Goal: Information Seeking & Learning: Learn about a topic

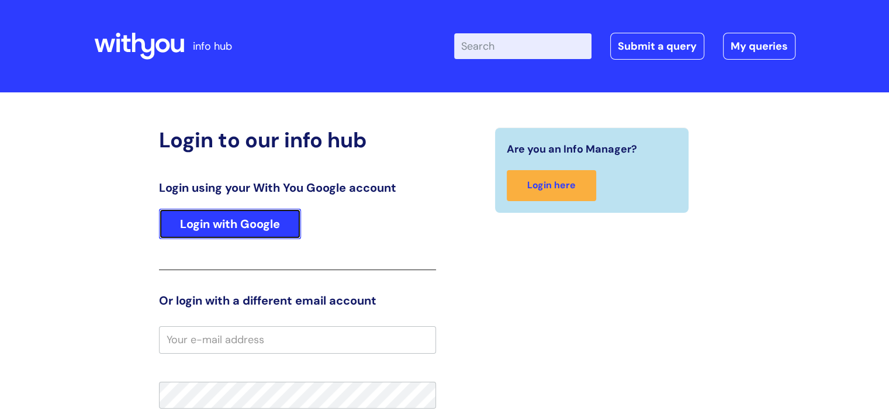
click at [254, 234] on link "Login with Google" at bounding box center [230, 224] width 142 height 30
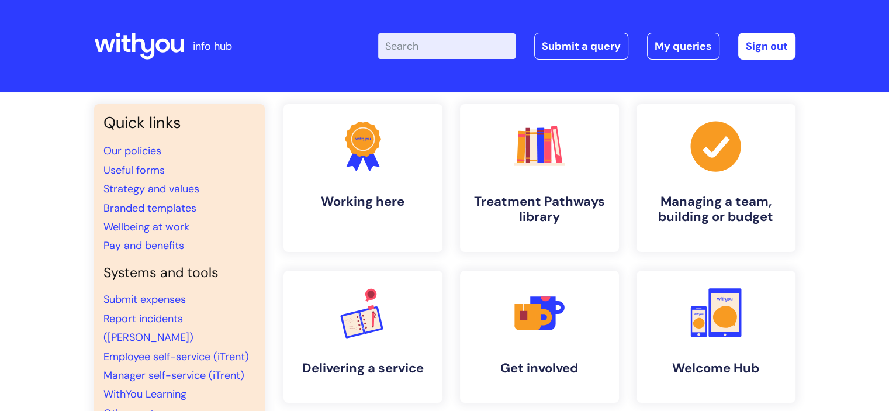
click at [421, 43] on input "Enter your search term here..." at bounding box center [446, 46] width 137 height 26
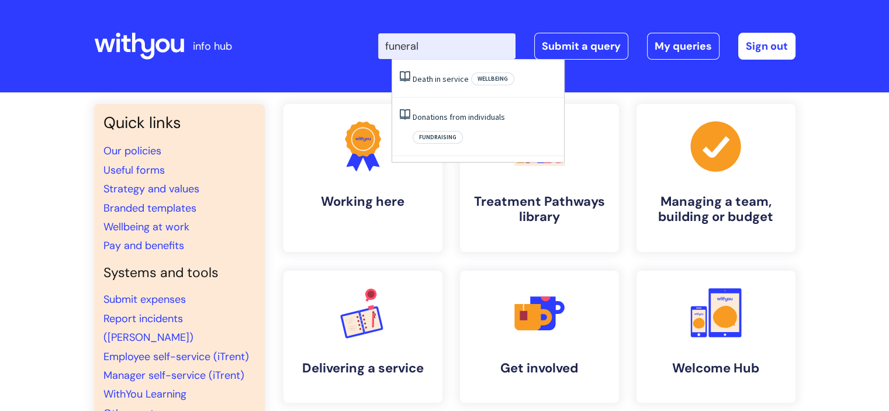
type input "funeral"
click button "Search" at bounding box center [0, 0] width 0 height 0
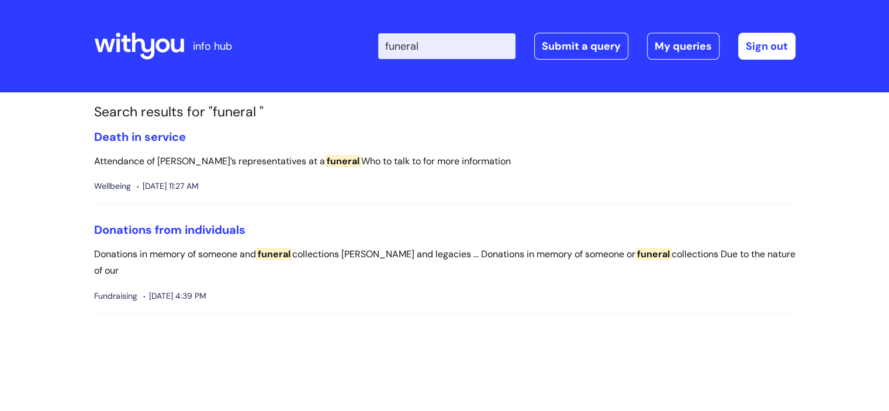
click at [436, 49] on input "funeral" at bounding box center [446, 46] width 137 height 26
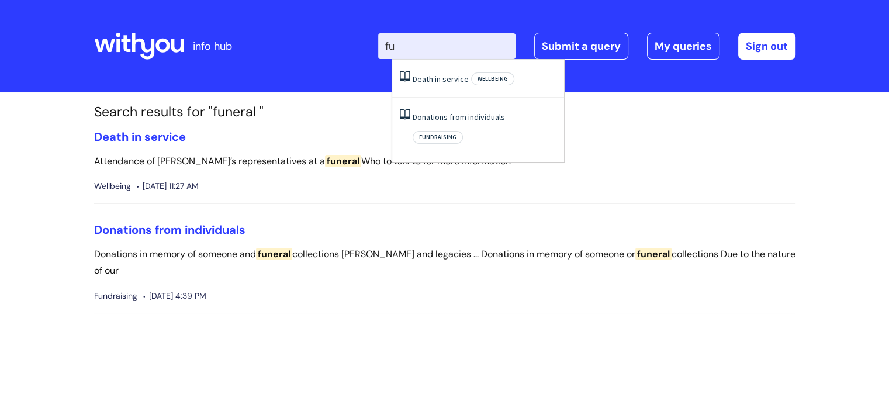
type input "f"
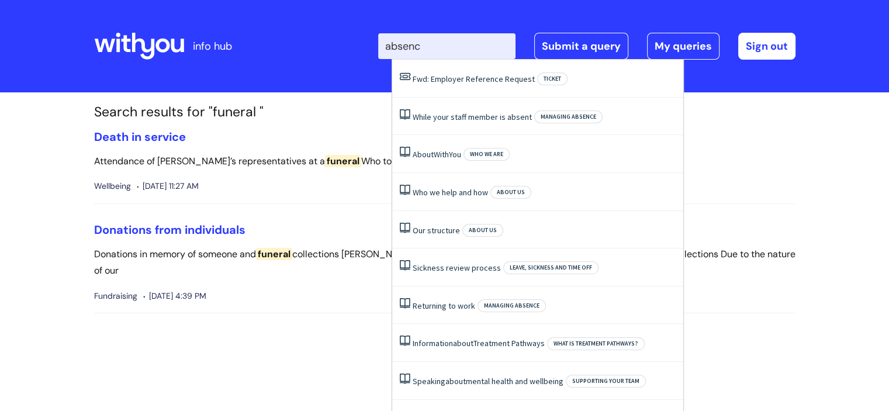
type input "absence"
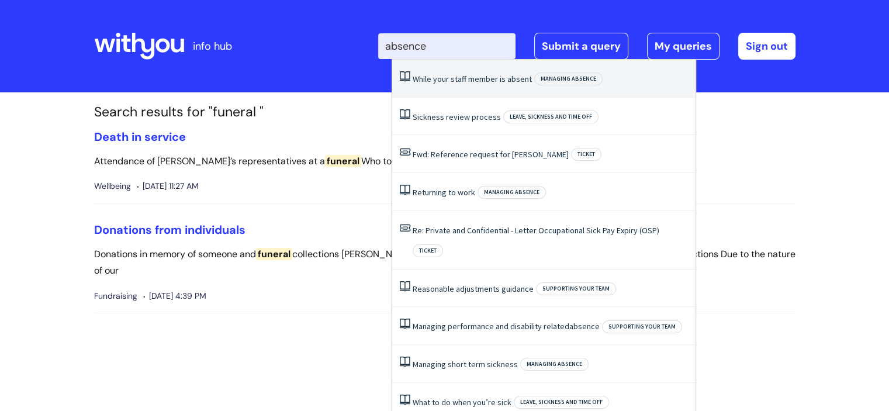
click at [498, 90] on li "While‌ ‌your‌ ‌staff‌ ‌member‌ ‌is‌ ‌ absent ‌ Managing absence" at bounding box center [543, 79] width 303 height 38
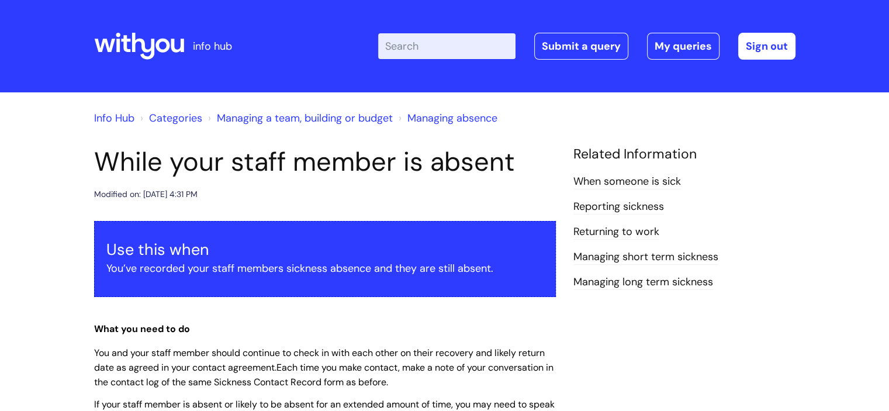
click at [413, 49] on input "Enter your search term here..." at bounding box center [446, 46] width 137 height 26
type input "berivement"
click button "Search" at bounding box center [0, 0] width 0 height 0
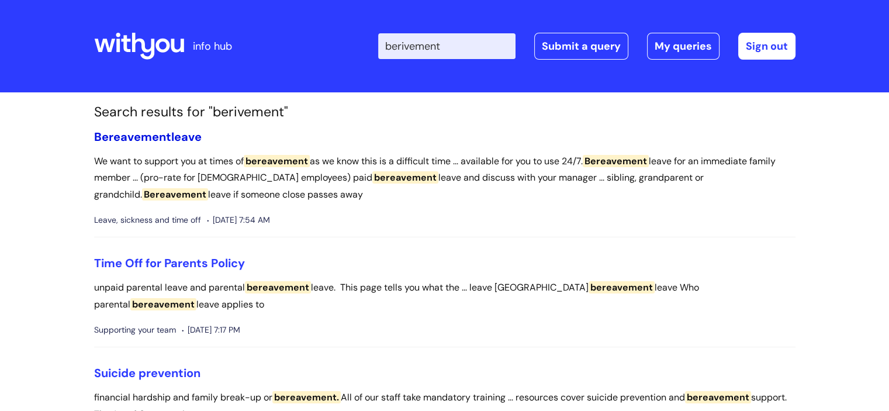
click at [164, 137] on span "Bereavement" at bounding box center [132, 136] width 77 height 15
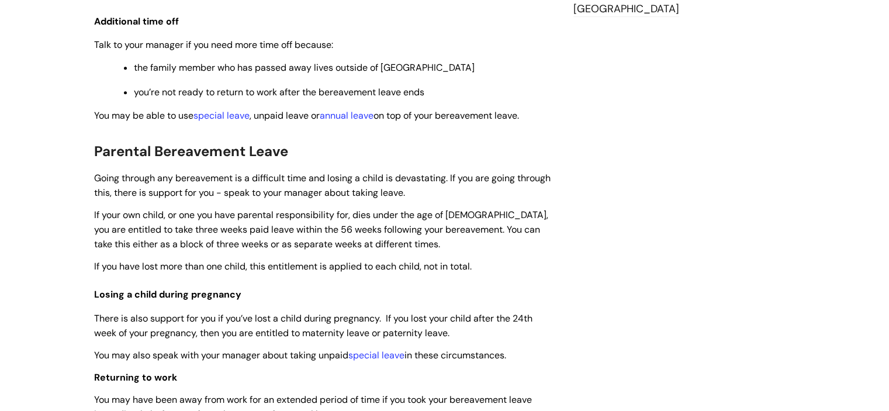
scroll to position [1009, 0]
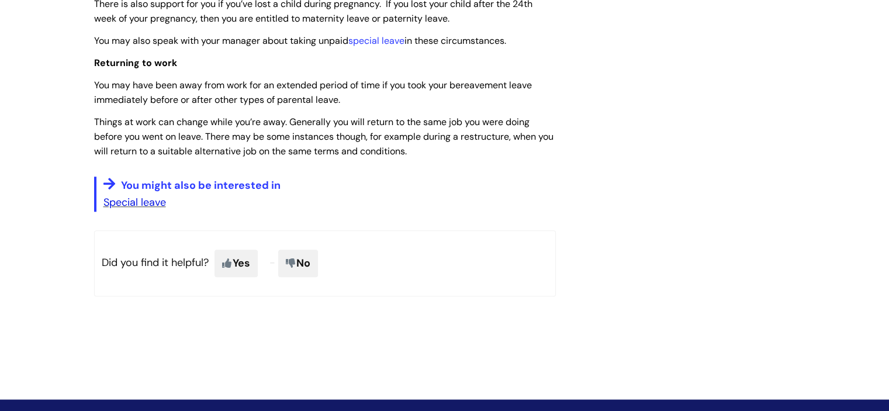
click at [133, 207] on link "Special leave" at bounding box center [134, 202] width 63 height 14
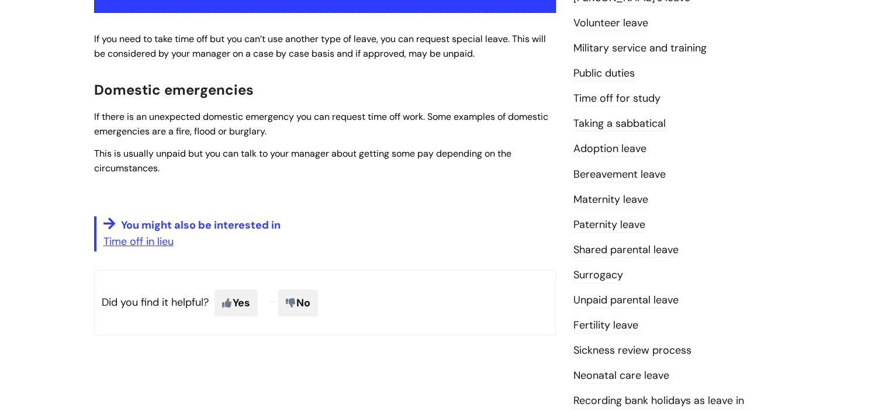
scroll to position [283, 0]
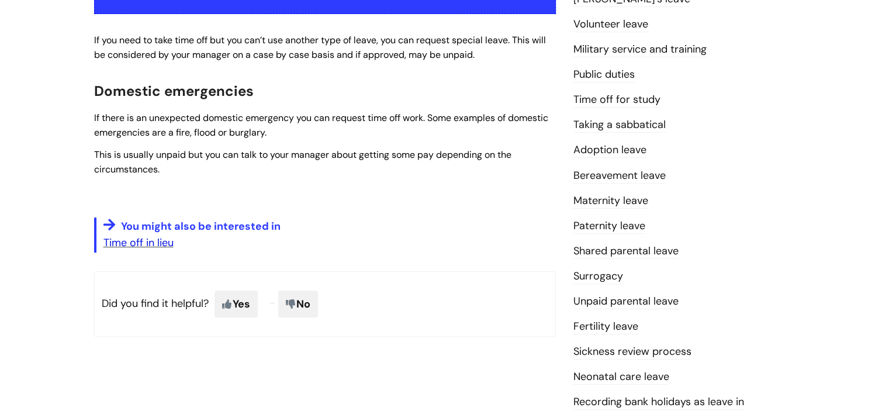
click at [151, 244] on link "Time off in lieu" at bounding box center [138, 243] width 70 height 14
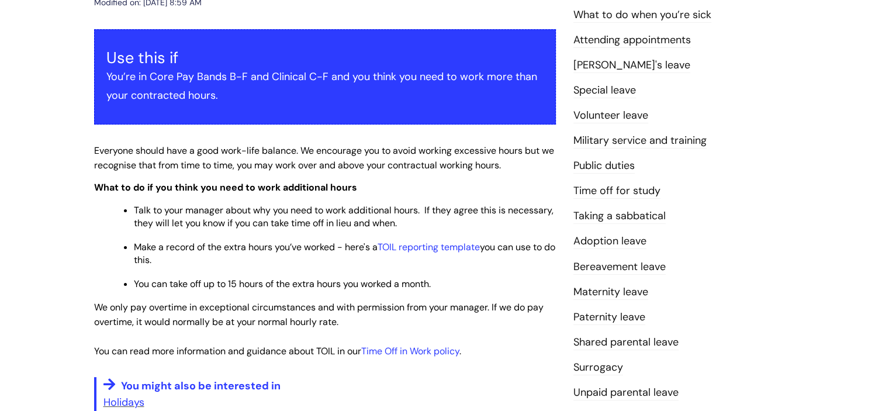
scroll to position [196, 0]
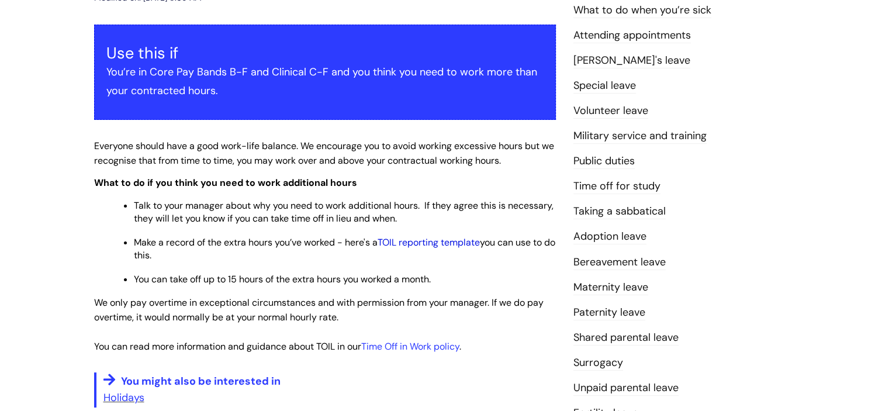
click at [417, 243] on link "TOIL reporting template" at bounding box center [429, 242] width 102 height 12
